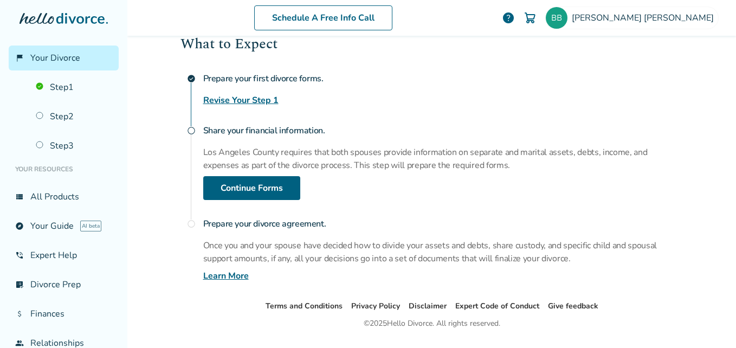
scroll to position [154, 0]
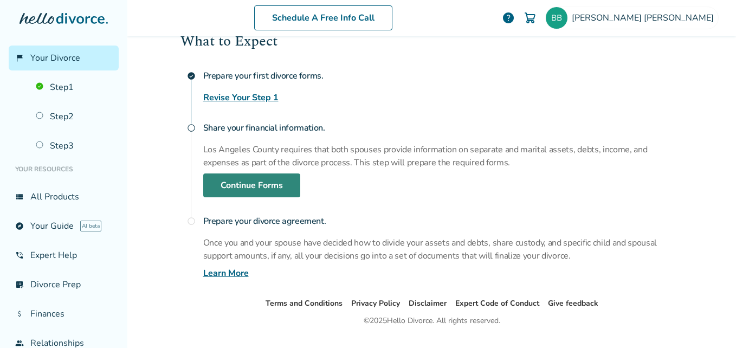
click at [277, 185] on link "Continue Forms" at bounding box center [251, 185] width 97 height 24
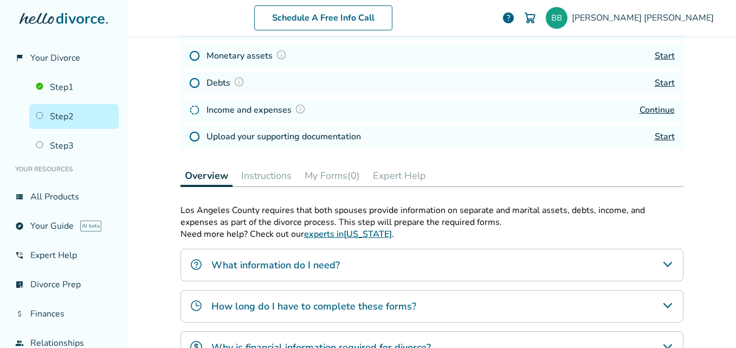
scroll to position [53, 0]
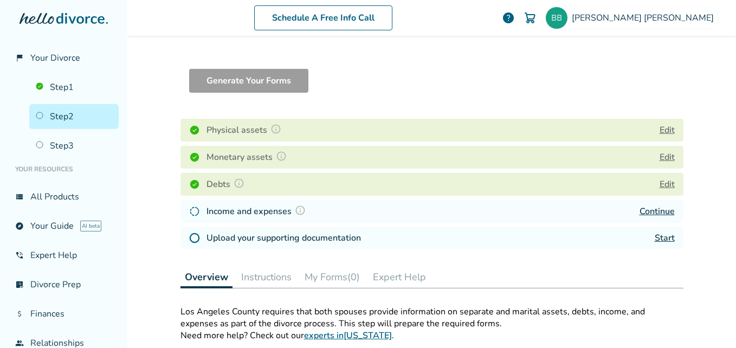
click at [658, 210] on link "Continue" at bounding box center [656, 211] width 35 height 12
